Goal: Contribute content

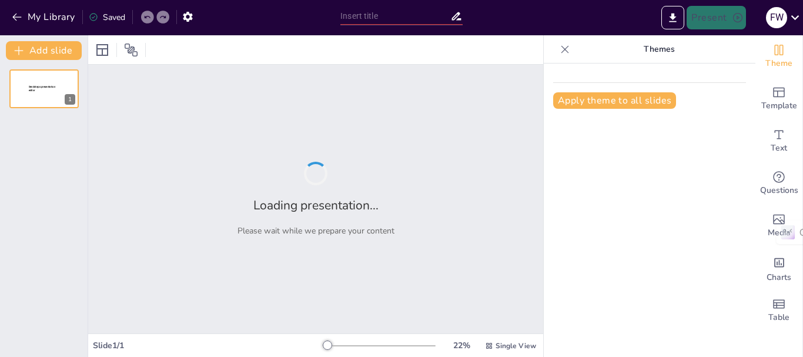
type input "Nutrigenomics in Poultry: The Role of Phytochemicals as Molecular Modulators of…"
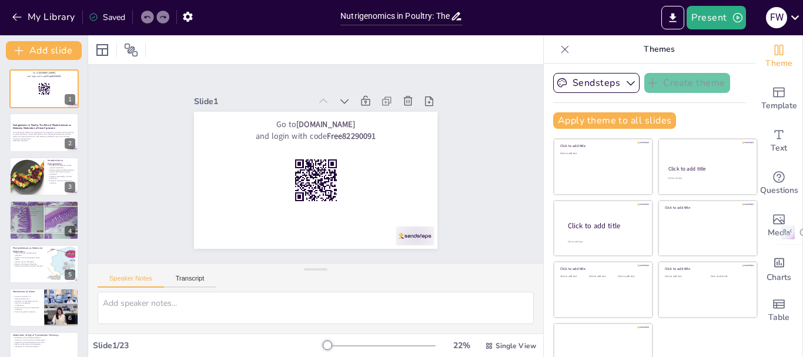
checkbox input "true"
click at [32, 181] on div at bounding box center [27, 176] width 66 height 40
type textarea "Nutrigenomics is essential for understanding how dietary components influence g…"
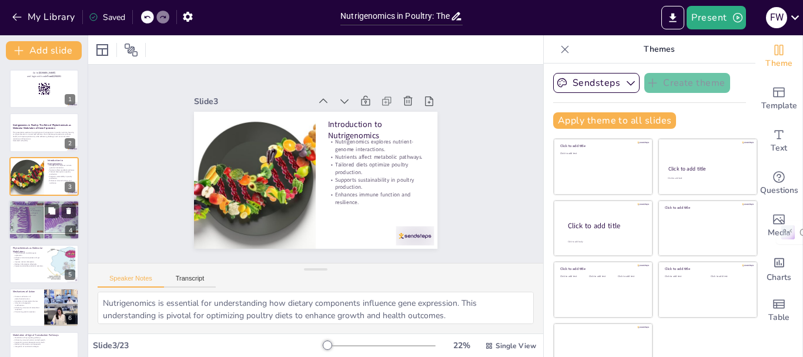
checkbox input "true"
click at [44, 212] on p "Organic acids suppress pathogens." at bounding box center [44, 213] width 64 height 2
type textarea "The shift towards natural feed additives is essential for addressing antimicrob…"
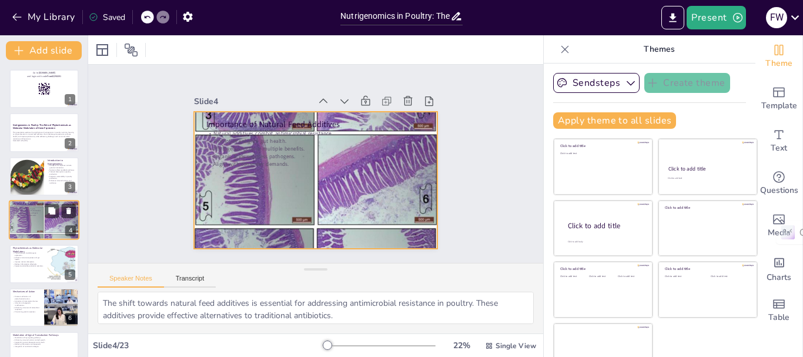
scroll to position [12, 0]
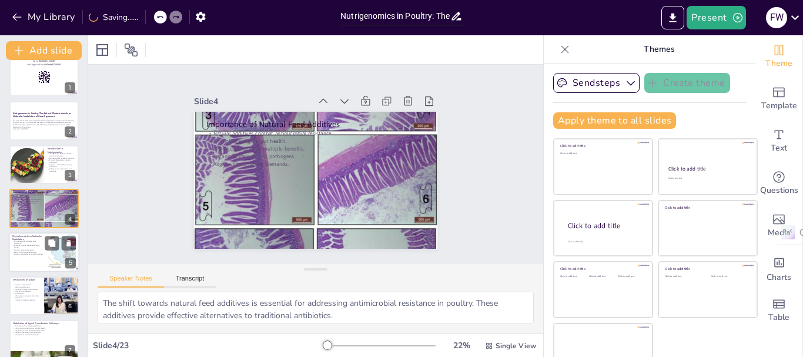
checkbox input "true"
click at [34, 239] on p "Phytochemicals as Molecular Modulators" at bounding box center [28, 237] width 32 height 6
type textarea "The modulation of gene expression by phytochemicals is a key mechanism through …"
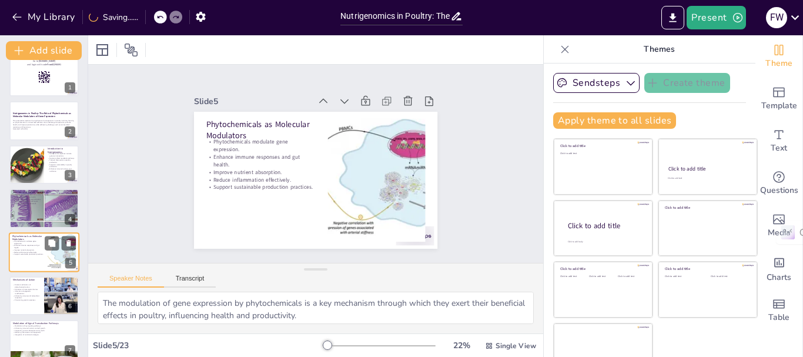
scroll to position [55, 0]
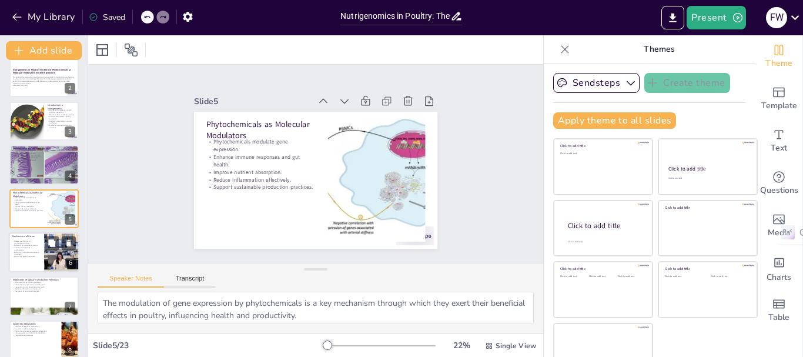
checkbox input "true"
click at [29, 246] on p "Activation of transcription factors." at bounding box center [26, 246] width 28 height 2
type textarea "The diverse mechanisms through which phytochemicals act highlight their potenti…"
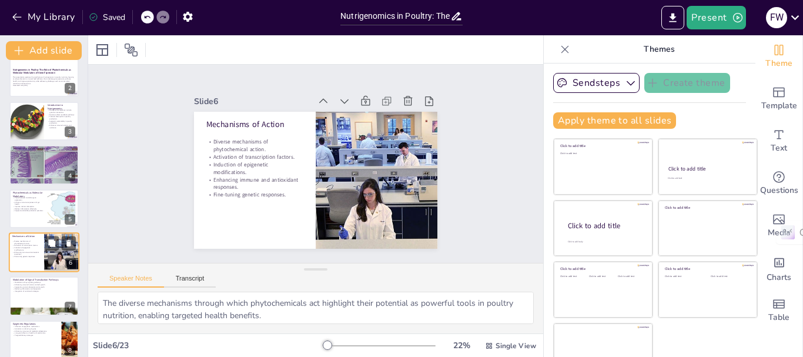
scroll to position [99, 0]
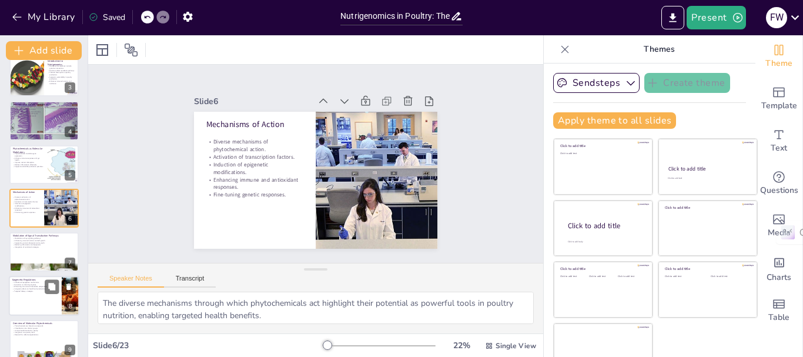
checkbox input "true"
click at [30, 283] on p "Activation or silencing of genes." at bounding box center [35, 284] width 46 height 2
type textarea "The influence of epigenetic mechanisms by phytochemicals highlights their abili…"
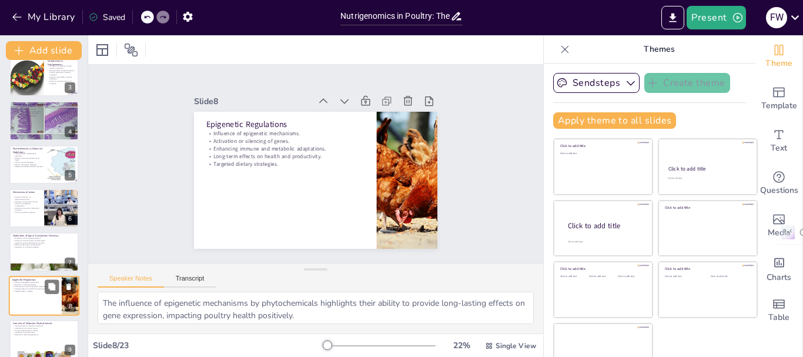
scroll to position [186, 0]
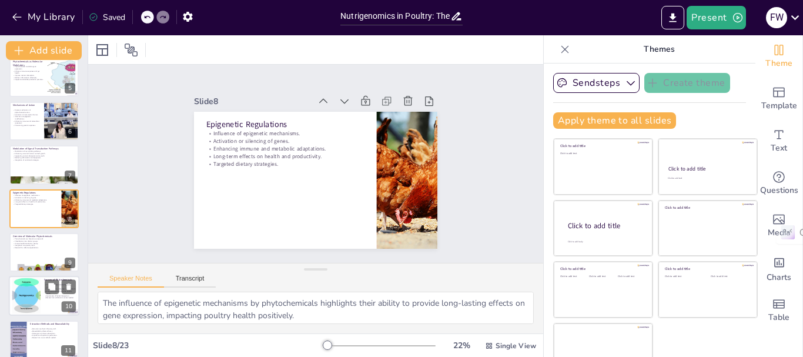
checkbox input "true"
click at [19, 300] on div at bounding box center [26, 296] width 65 height 36
type textarea "Identifying common sources of phytochemicals is crucial for integrating these b…"
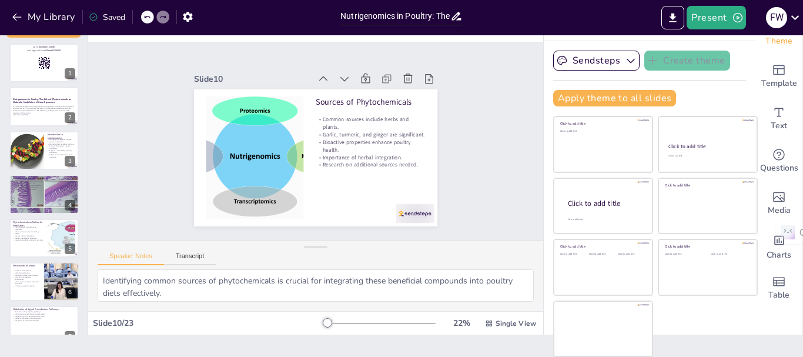
scroll to position [0, 0]
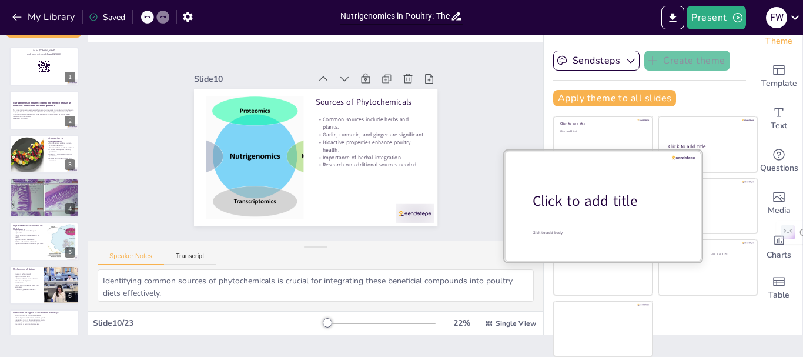
click at [595, 212] on div at bounding box center [604, 205] width 198 height 111
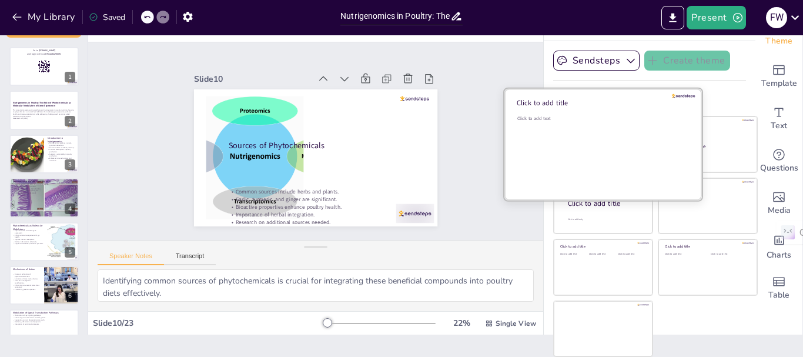
click at [578, 119] on div "Click to add text" at bounding box center [602, 118] width 168 height 6
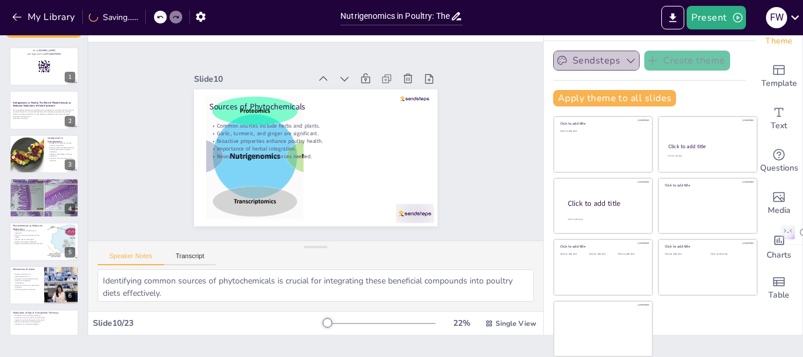
click at [581, 60] on button "Sendsteps" at bounding box center [596, 61] width 86 height 20
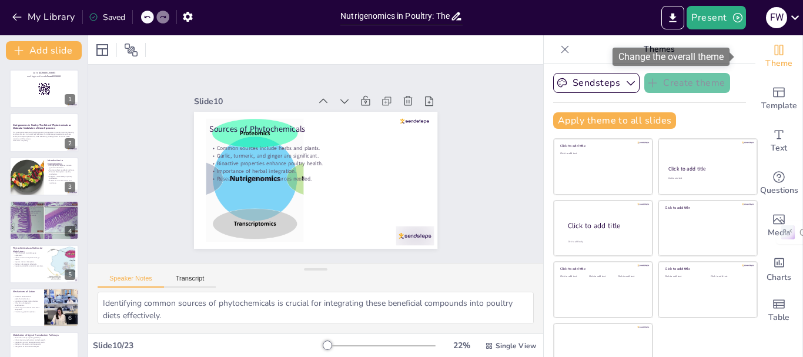
click at [772, 47] on icon "Change the overall theme" at bounding box center [779, 50] width 14 height 14
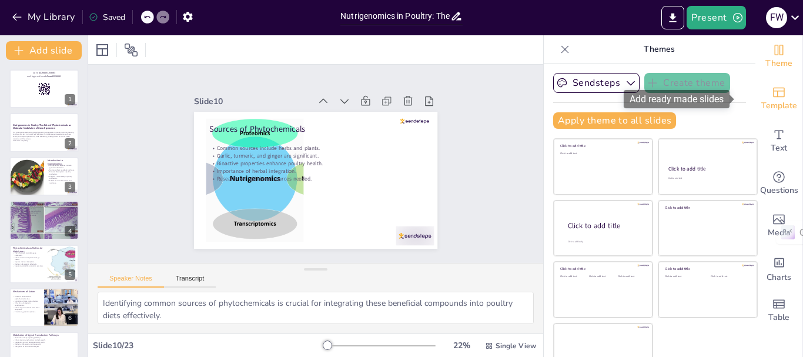
click at [765, 101] on span "Template" at bounding box center [780, 105] width 36 height 13
checkbox input "true"
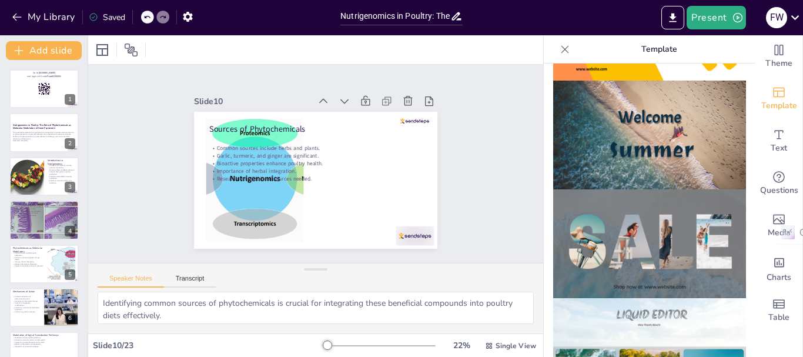
scroll to position [431, 0]
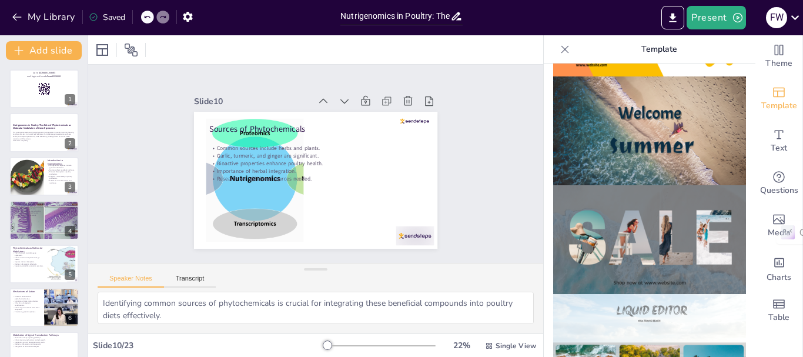
click at [655, 204] on img at bounding box center [649, 239] width 193 height 109
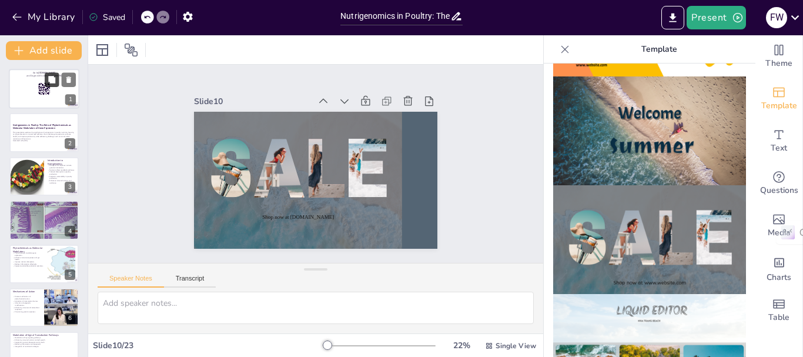
checkbox input "true"
click at [51, 86] on button at bounding box center [52, 79] width 14 height 14
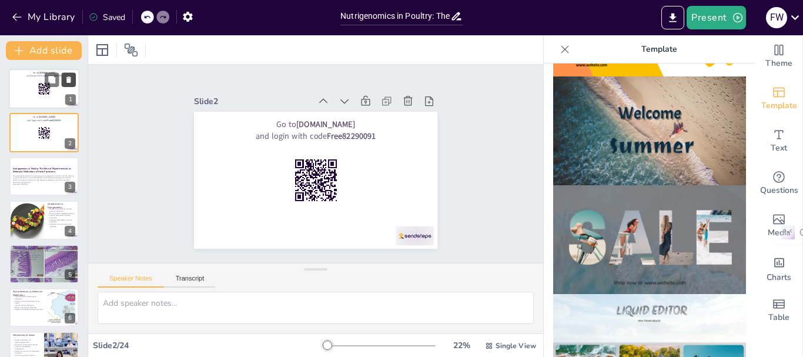
checkbox input "true"
click at [69, 82] on icon at bounding box center [68, 79] width 5 height 6
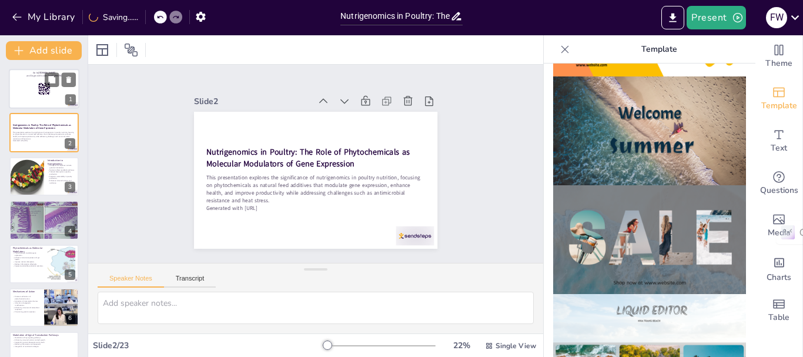
click at [73, 99] on div "1" at bounding box center [70, 100] width 11 height 11
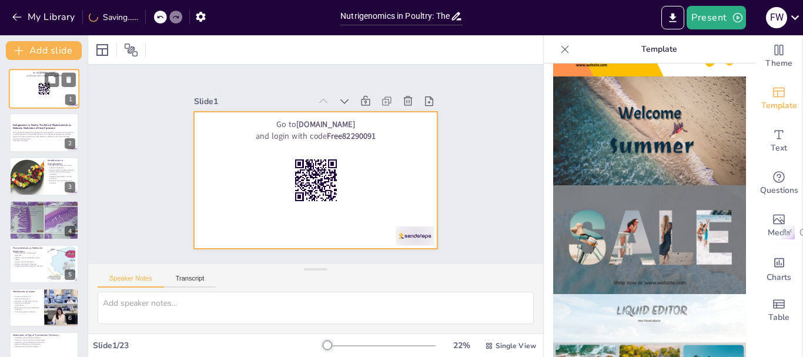
click at [48, 98] on div at bounding box center [44, 89] width 71 height 40
checkbox input "true"
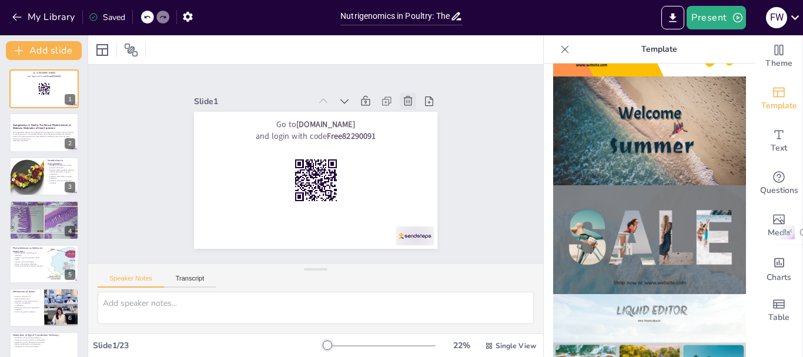
click at [402, 98] on icon at bounding box center [408, 101] width 12 height 12
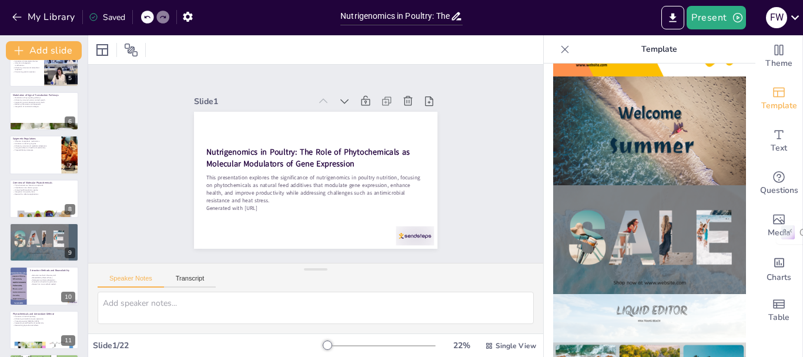
scroll to position [196, 0]
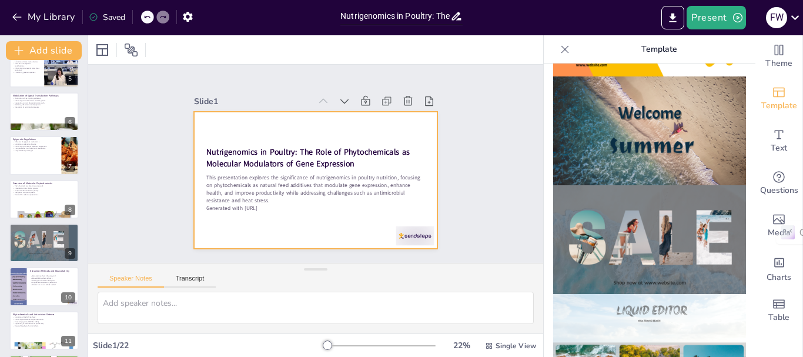
checkbox input "true"
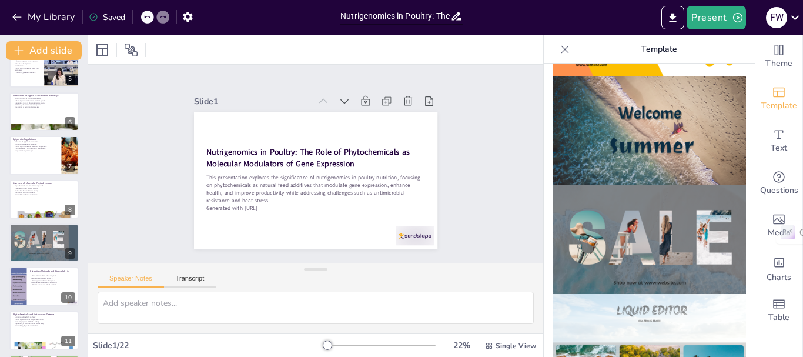
click at [146, 18] on icon at bounding box center [147, 17] width 6 height 3
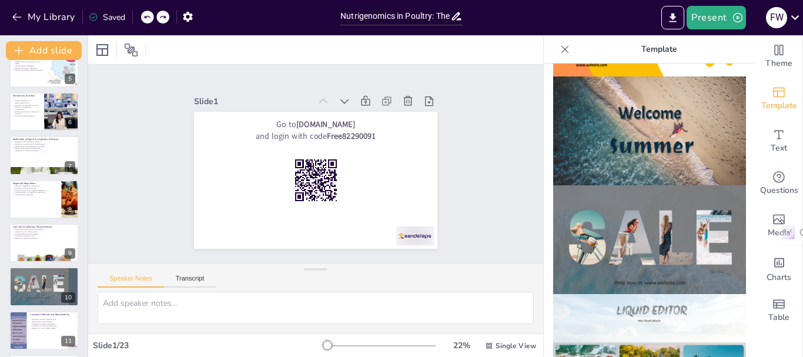
click at [146, 18] on icon at bounding box center [147, 17] width 6 height 3
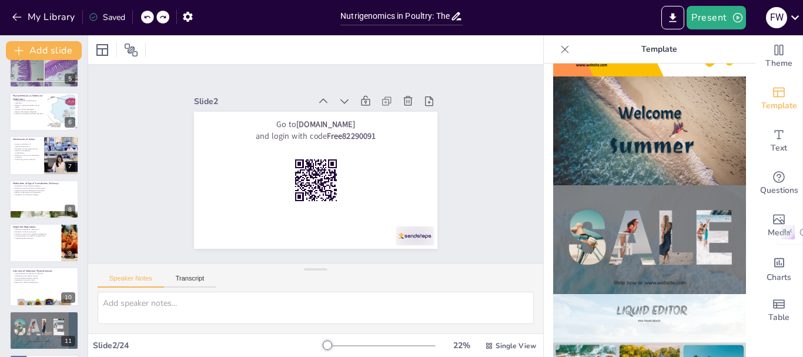
click at [146, 18] on icon at bounding box center [147, 17] width 6 height 3
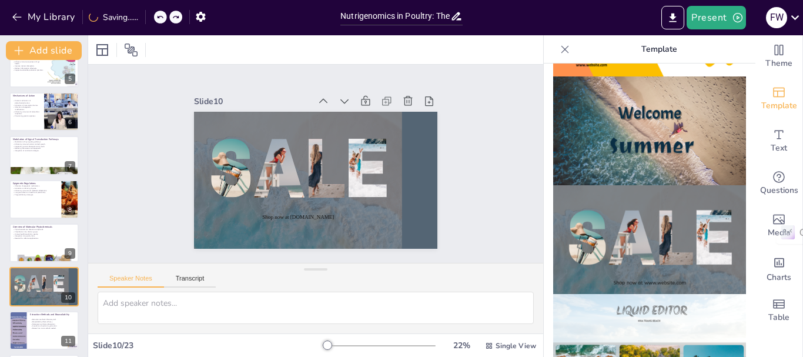
click at [146, 18] on div at bounding box center [145, 17] width 1 height 14
click at [160, 16] on icon at bounding box center [162, 17] width 7 height 7
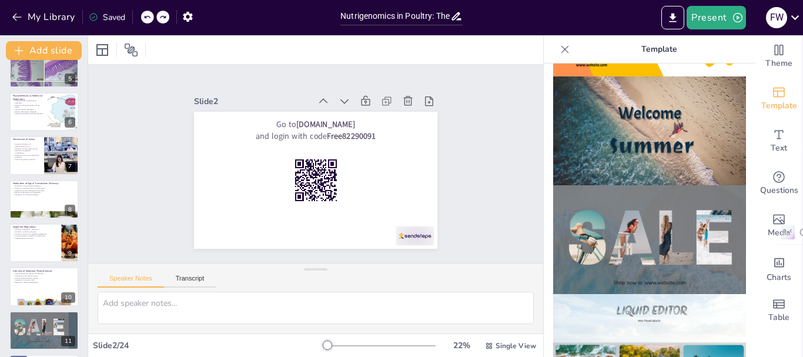
click at [149, 16] on icon at bounding box center [147, 17] width 6 height 3
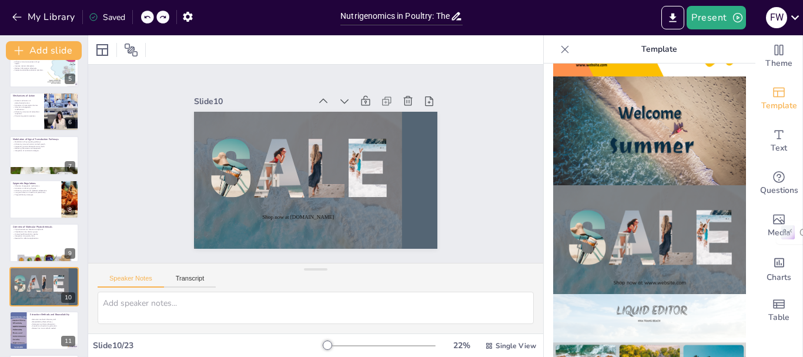
click at [149, 16] on icon at bounding box center [147, 17] width 6 height 3
type textarea "Identifying common sources of phytochemicals is crucial for integrating these b…"
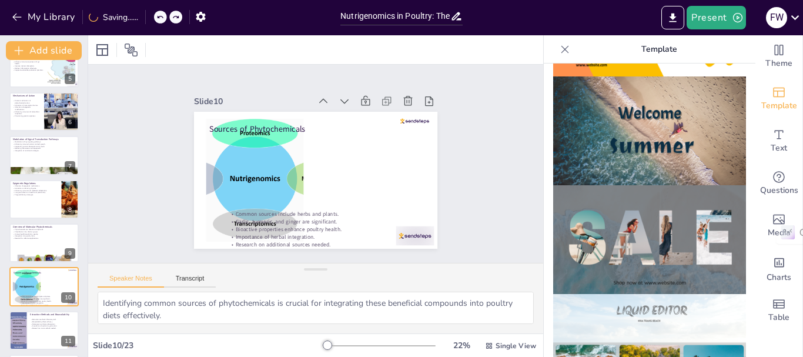
click at [149, 16] on div "My Library Saving......" at bounding box center [106, 16] width 212 height 21
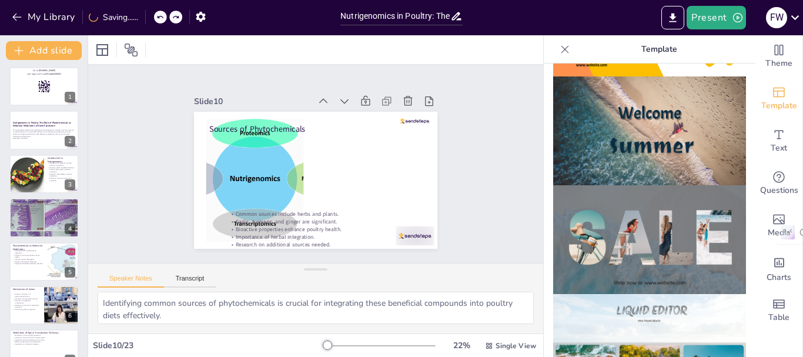
scroll to position [0, 0]
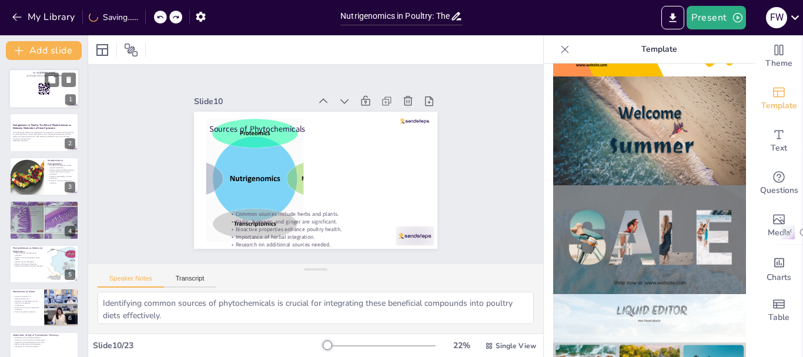
checkbox input "true"
click at [31, 96] on div at bounding box center [44, 89] width 71 height 40
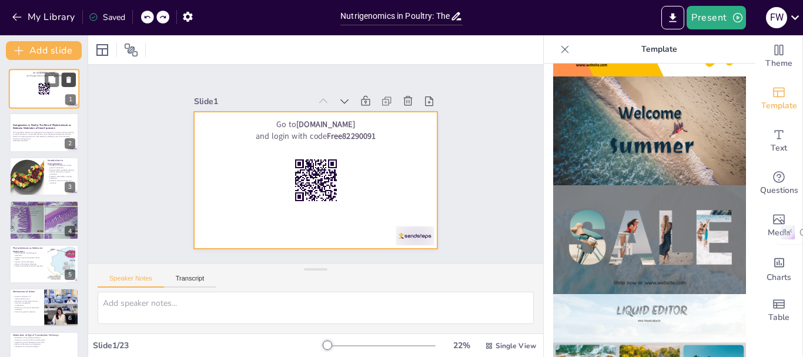
checkbox input "true"
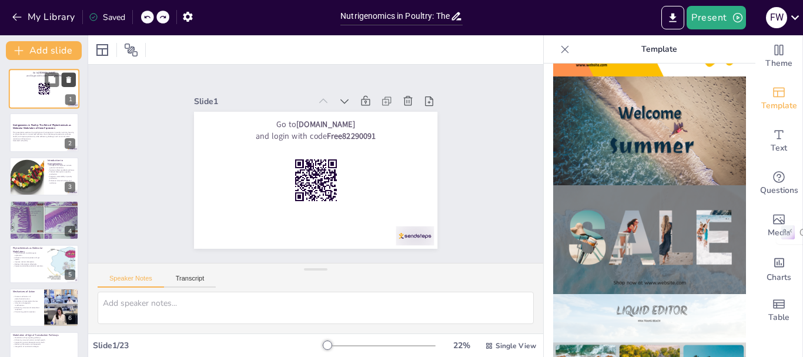
click at [71, 81] on icon at bounding box center [69, 80] width 8 height 8
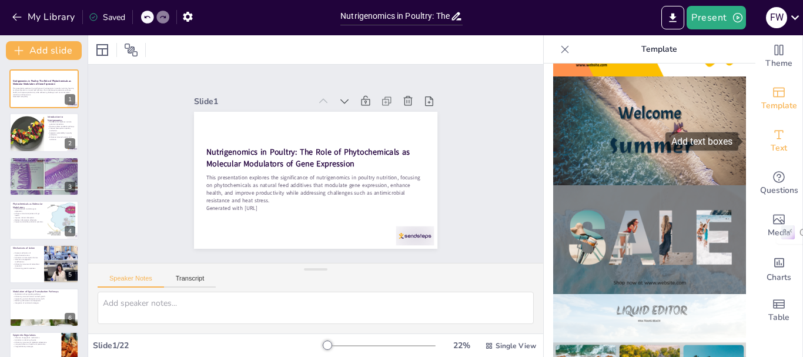
click at [773, 138] on icon "Add text boxes" at bounding box center [779, 135] width 14 height 14
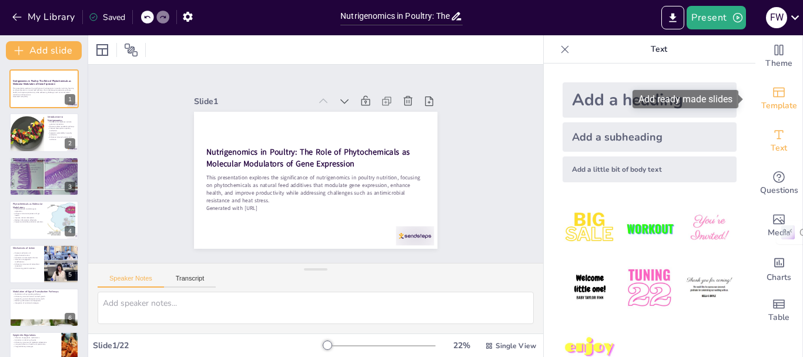
click at [766, 105] on span "Template" at bounding box center [780, 105] width 36 height 13
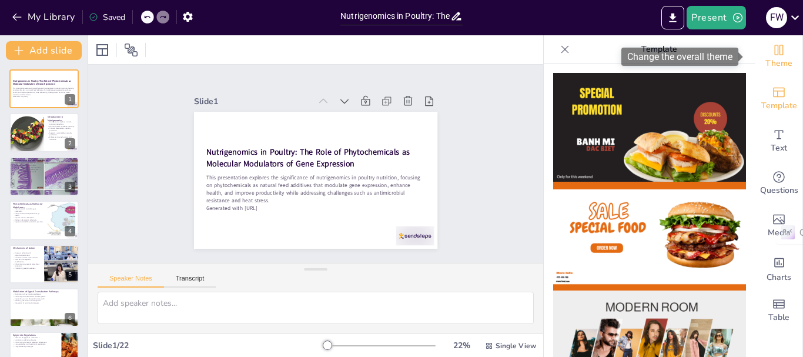
click at [775, 52] on icon "Change the overall theme" at bounding box center [779, 50] width 9 height 11
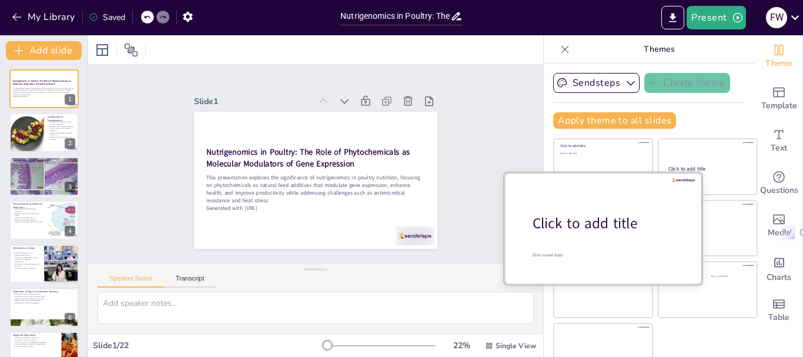
click at [580, 234] on div "Click to add title" at bounding box center [608, 224] width 150 height 20
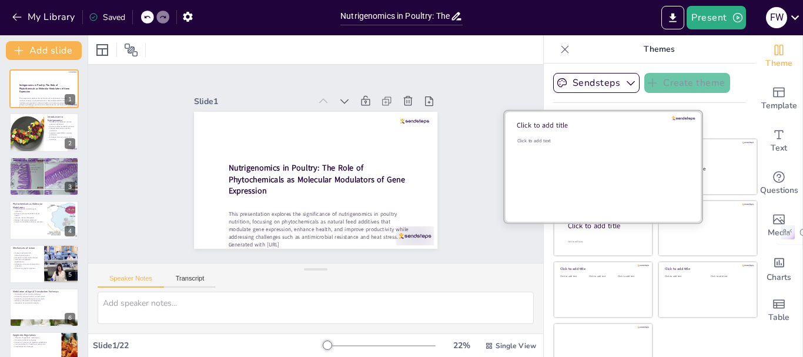
click at [589, 175] on div "Click to add text" at bounding box center [602, 174] width 168 height 73
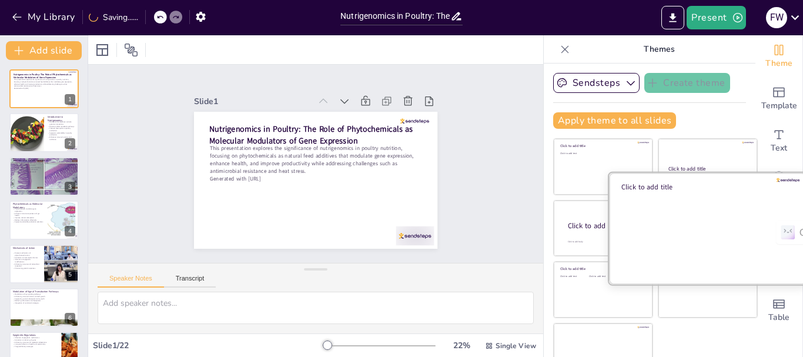
click at [692, 247] on div at bounding box center [708, 227] width 198 height 111
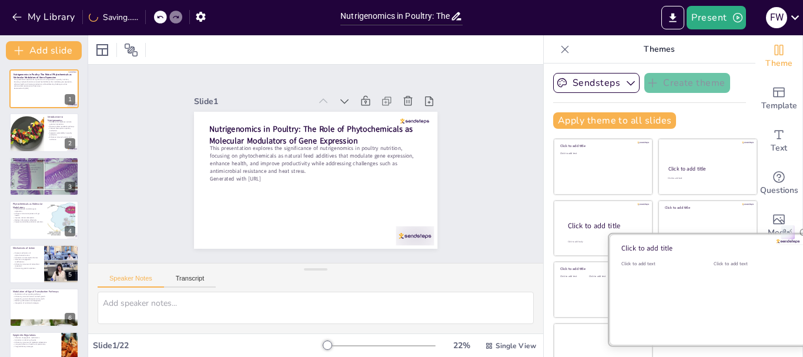
click at [714, 298] on div "Click to add text" at bounding box center [751, 297] width 75 height 73
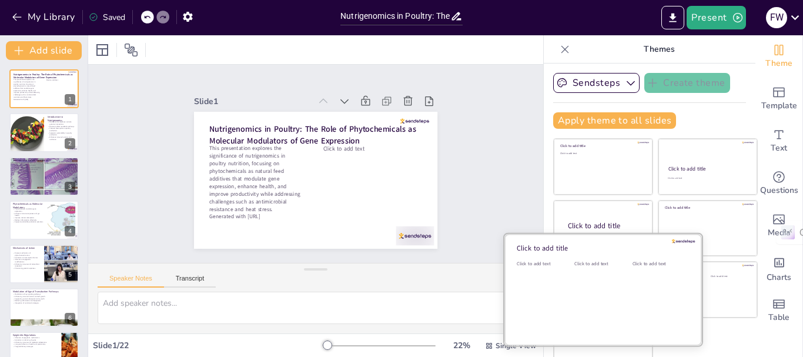
click at [598, 286] on div "Click to add text" at bounding box center [601, 297] width 53 height 73
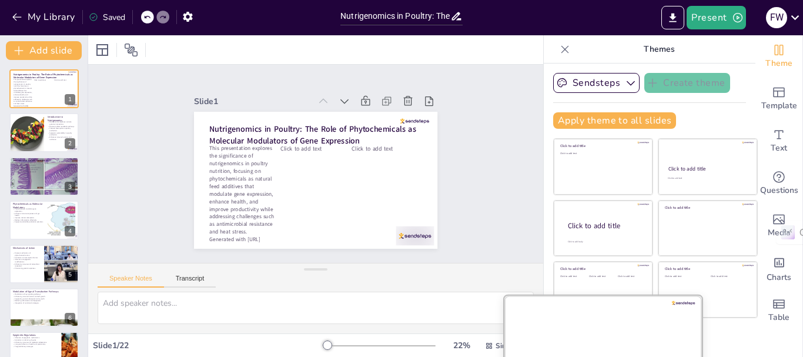
click at [579, 349] on div at bounding box center [604, 350] width 198 height 111
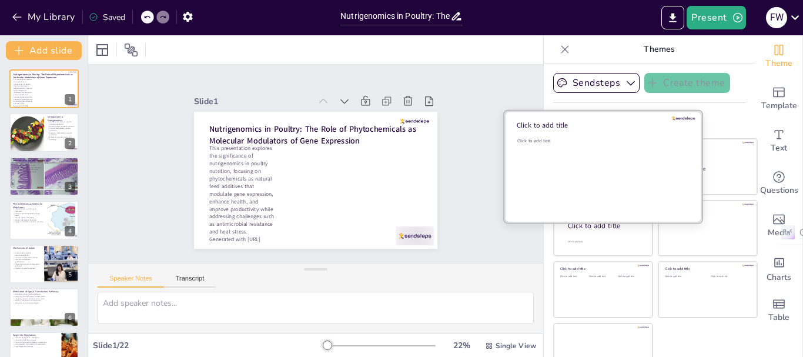
click at [586, 154] on div "Click to add text" at bounding box center [602, 174] width 168 height 73
checkbox input "true"
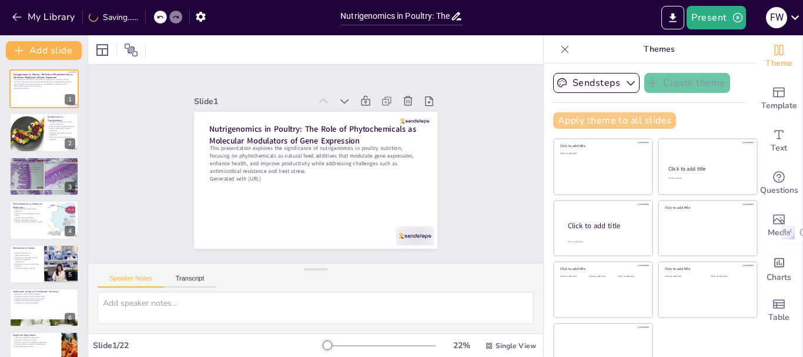
click at [638, 115] on button "Apply theme to all slides" at bounding box center [614, 120] width 123 height 16
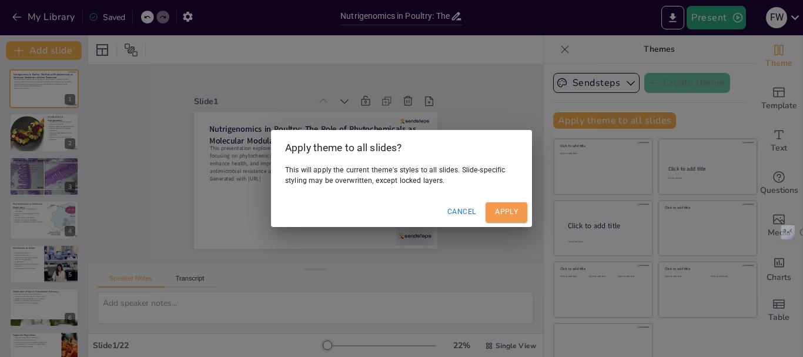
click at [509, 213] on button "Apply" at bounding box center [507, 211] width 42 height 19
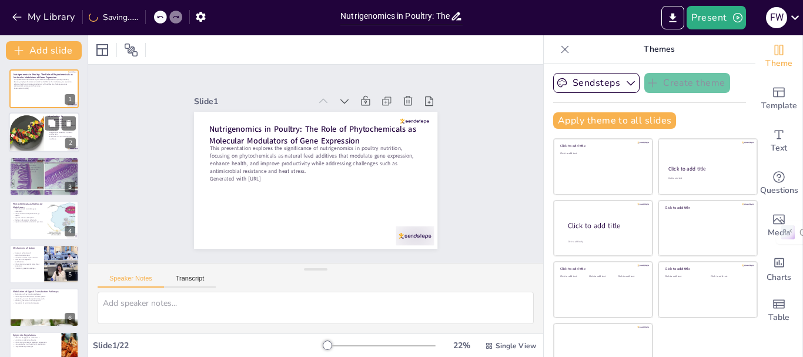
checkbox input "true"
click at [32, 133] on div at bounding box center [27, 133] width 66 height 40
type textarea "Nutrigenomics is essential for understanding how dietary components influence g…"
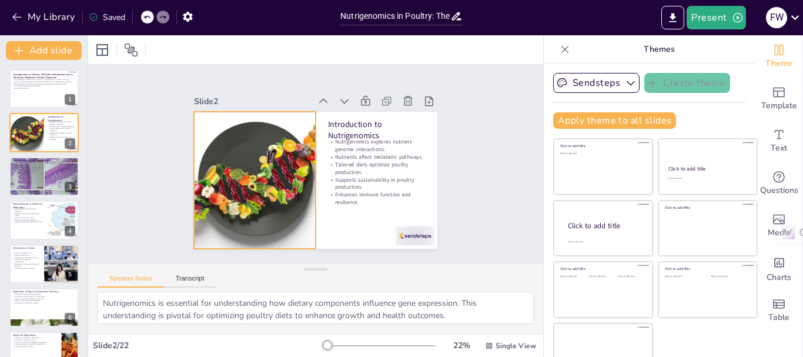
click at [240, 162] on div at bounding box center [254, 174] width 241 height 160
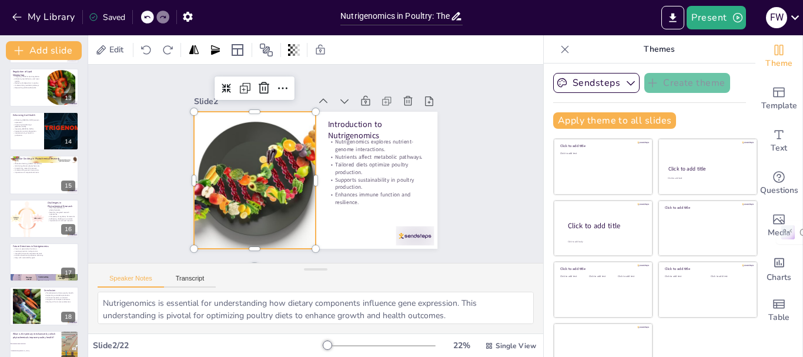
scroll to position [679, 0]
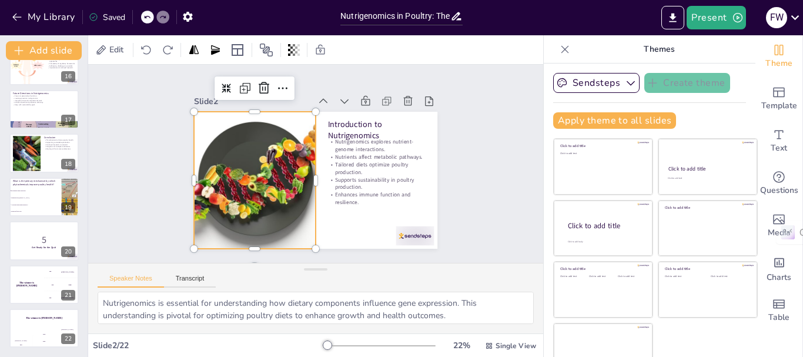
checkbox input "true"
